Goal: Find specific page/section: Find specific page/section

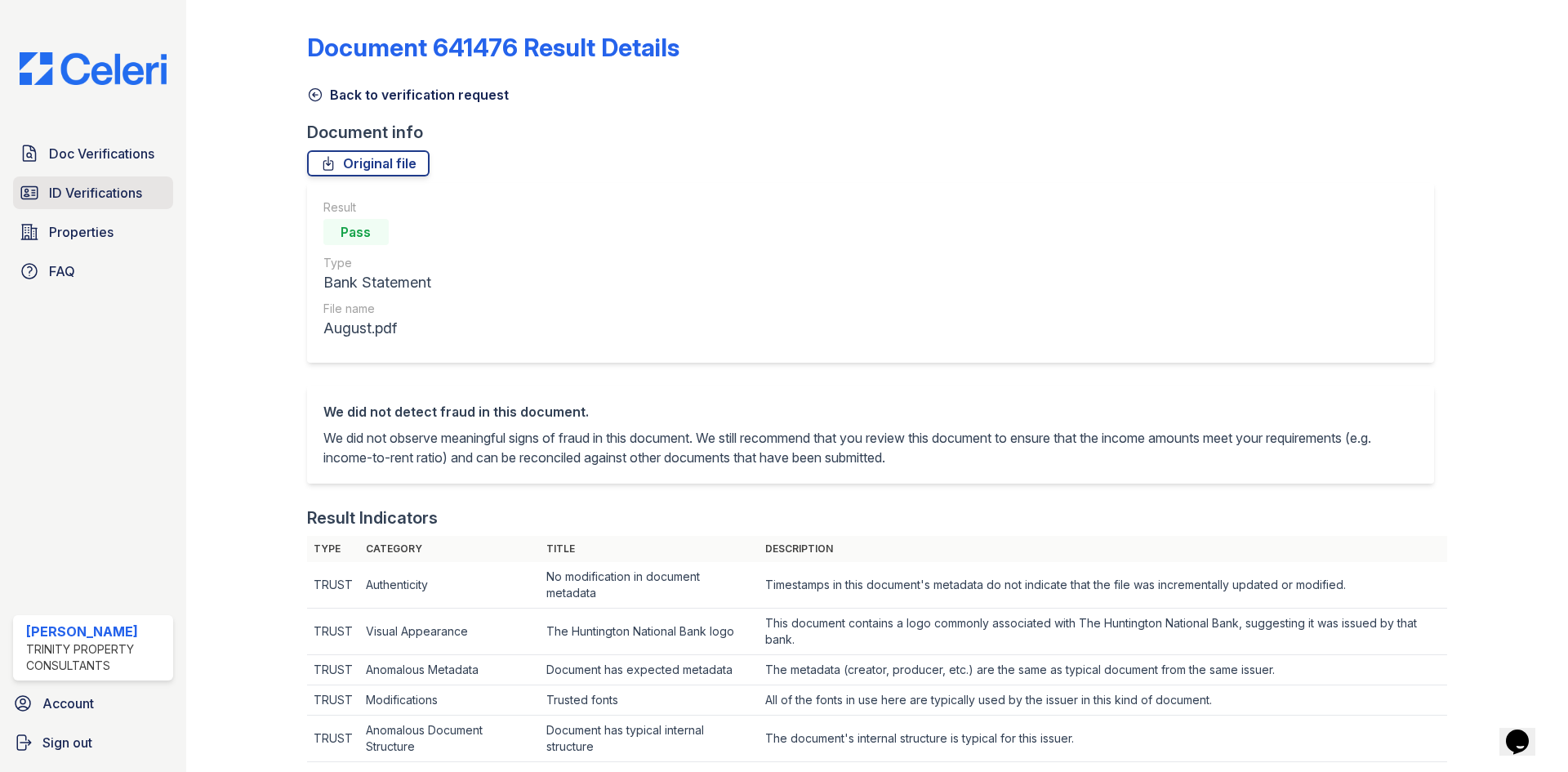
click at [72, 197] on span "ID Verifications" at bounding box center [95, 193] width 93 height 19
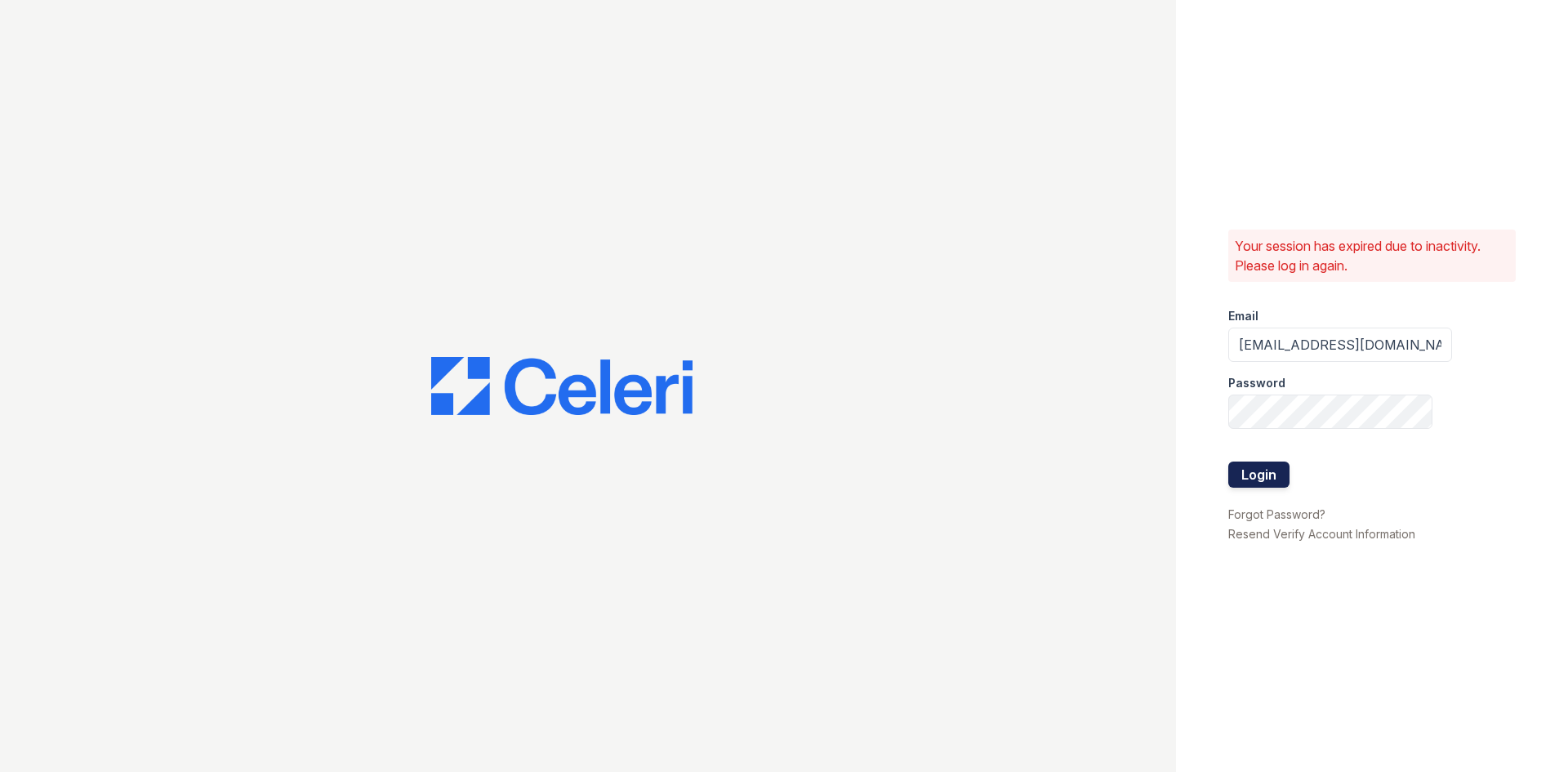
click at [1248, 478] on button "Login" at bounding box center [1258, 474] width 61 height 26
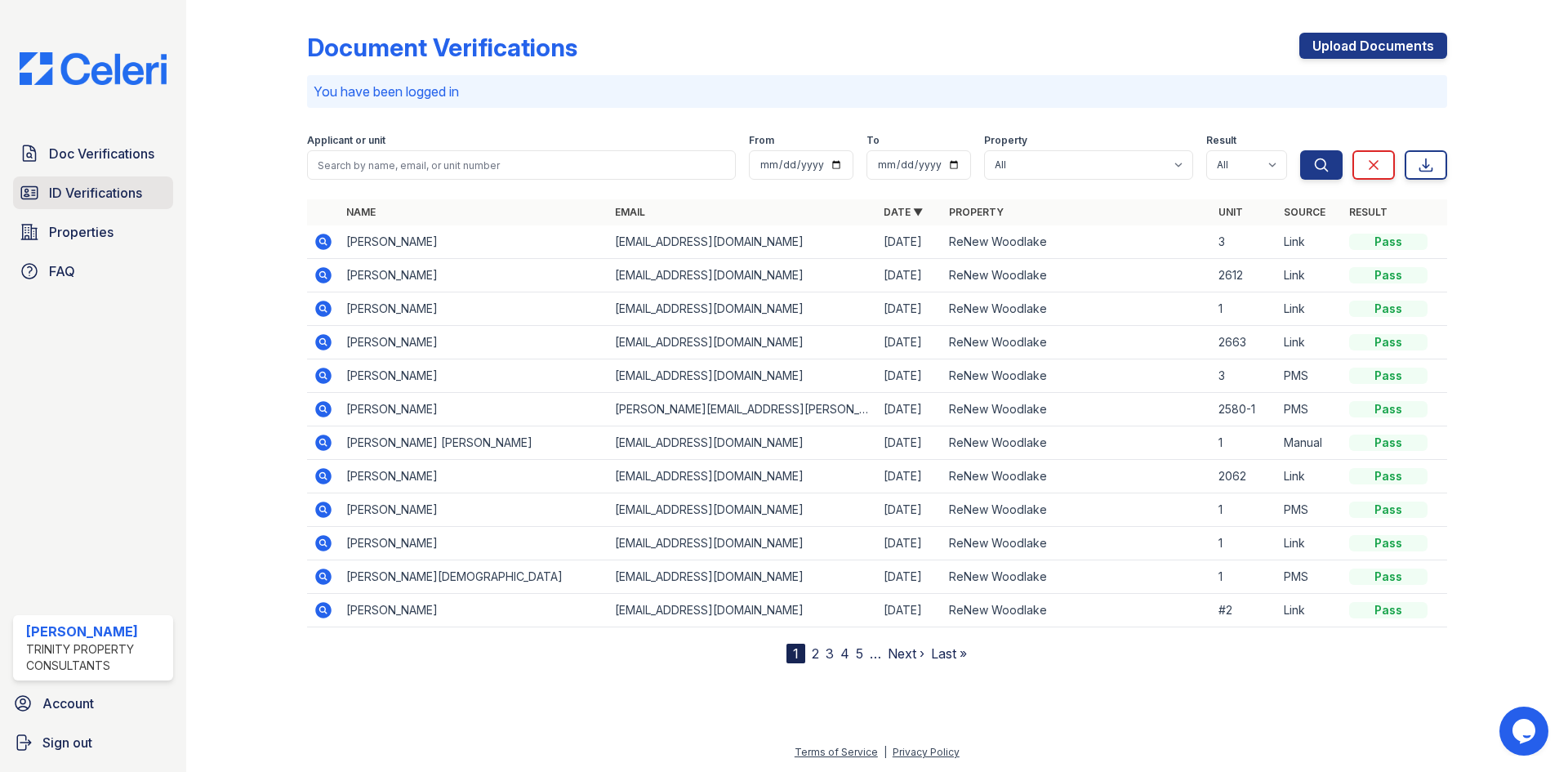
click at [74, 196] on span "ID Verifications" at bounding box center [95, 193] width 93 height 19
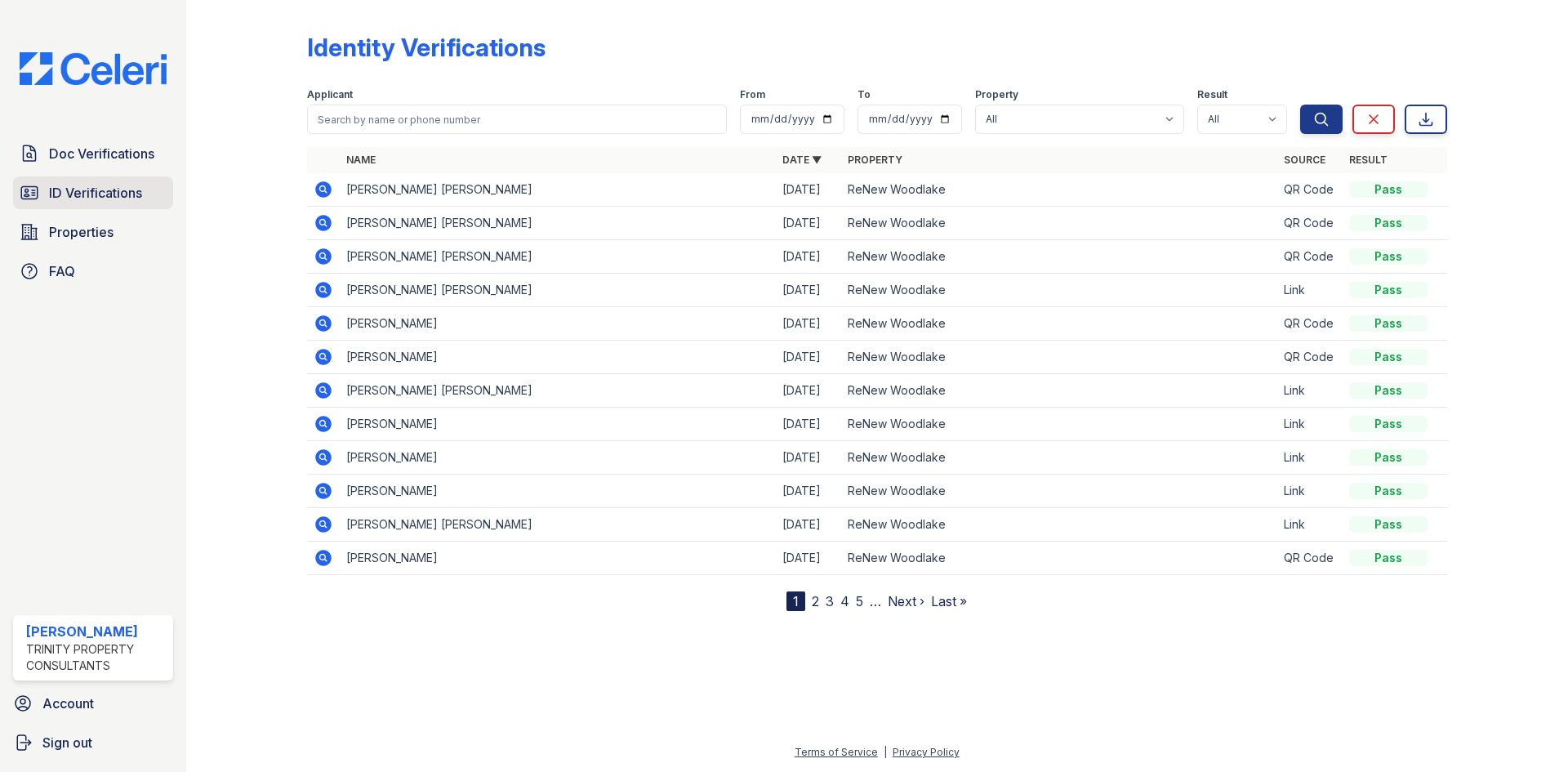
click at [93, 197] on span "ID Verifications" at bounding box center [95, 193] width 93 height 19
click at [80, 188] on span "ID Verifications" at bounding box center [95, 193] width 93 height 19
click at [67, 194] on span "ID Verifications" at bounding box center [95, 193] width 93 height 19
click at [68, 195] on span "ID Verifications" at bounding box center [95, 193] width 93 height 19
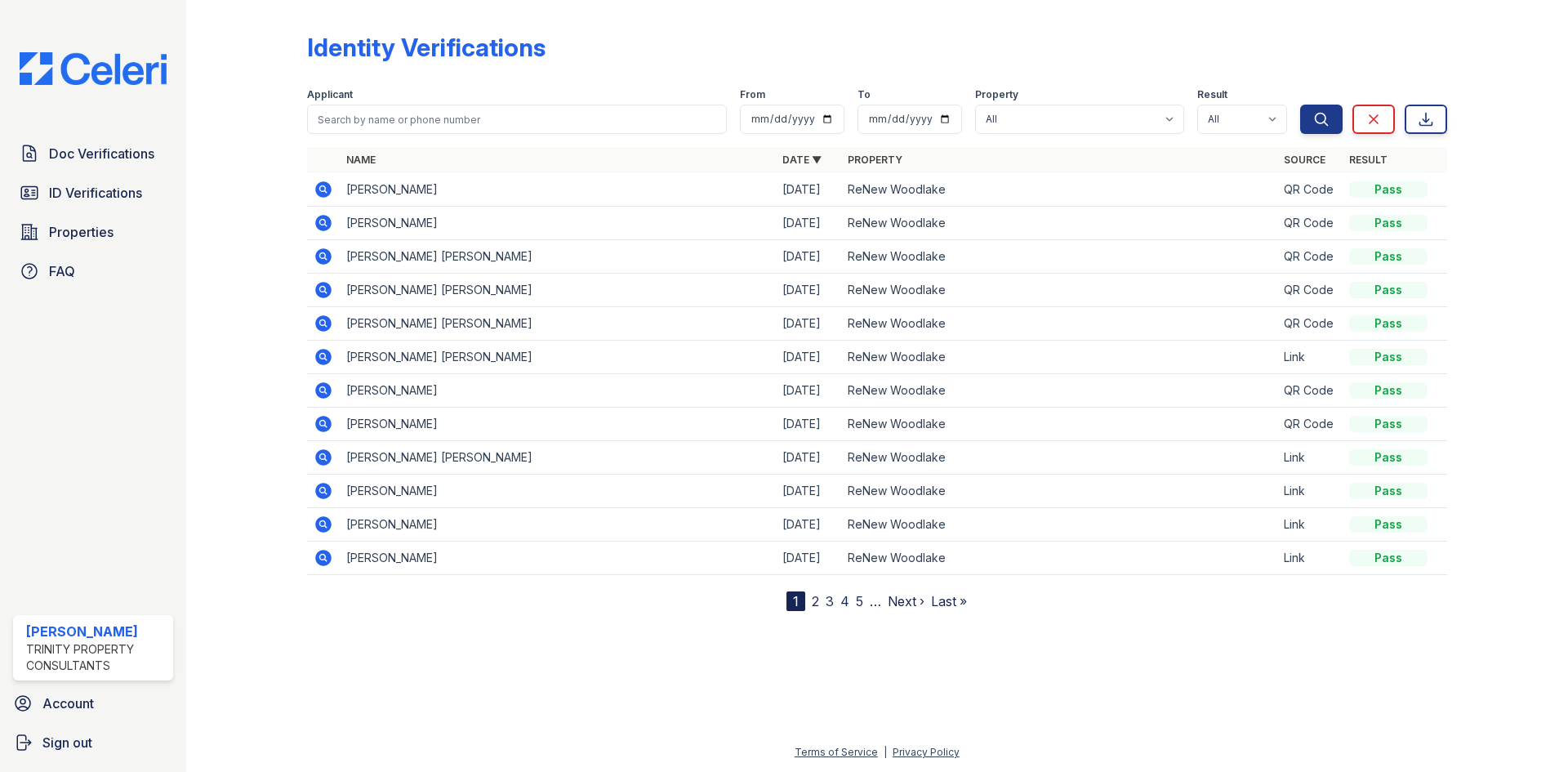
click at [66, 197] on span "ID Verifications" at bounding box center [95, 193] width 93 height 19
